Goal: Task Accomplishment & Management: Manage account settings

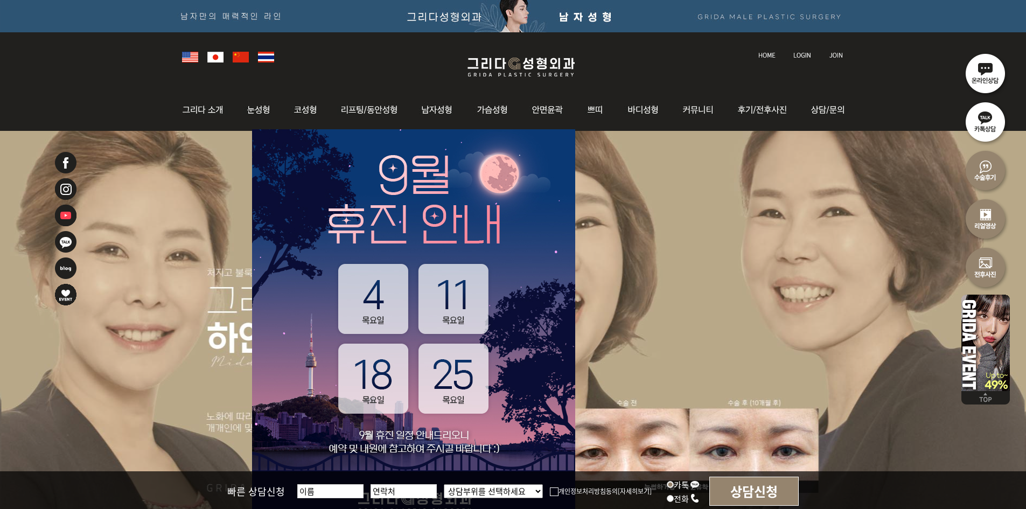
drag, startPoint x: 803, startPoint y: 60, endPoint x: 800, endPoint y: 54, distance: 6.7
click at [803, 60] on div at bounding box center [513, 55] width 673 height 47
click at [800, 54] on img at bounding box center [802, 55] width 18 height 6
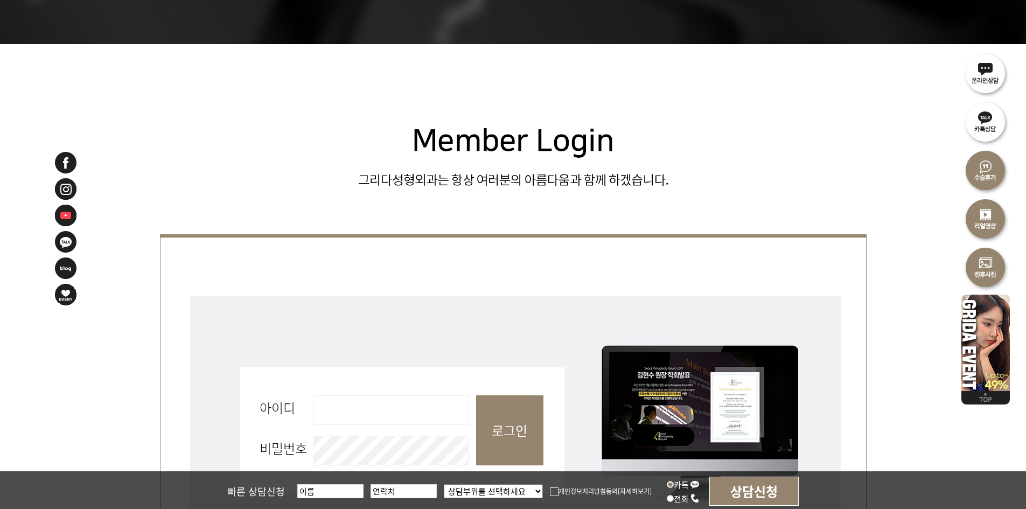
scroll to position [431, 0]
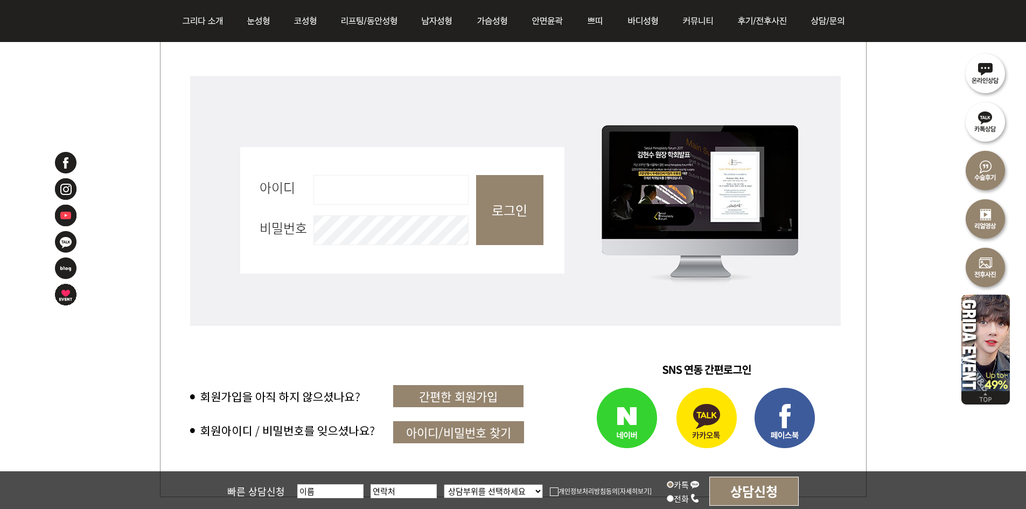
click at [409, 176] on input "아이디 필수" at bounding box center [390, 190] width 155 height 30
type input "admin"
click at [491, 217] on input "로그인" at bounding box center [509, 210] width 67 height 70
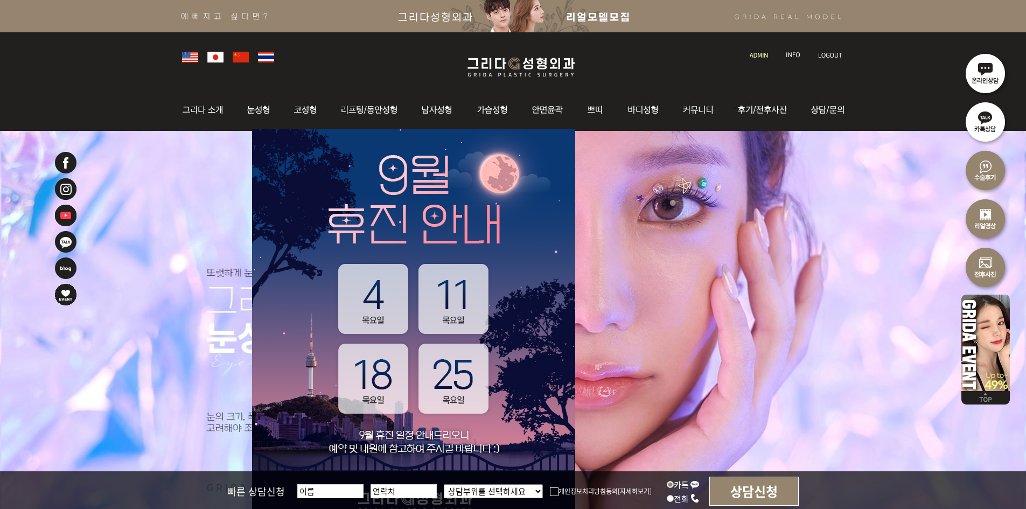
click at [765, 54] on img at bounding box center [759, 55] width 18 height 6
